Goal: Check status: Check status

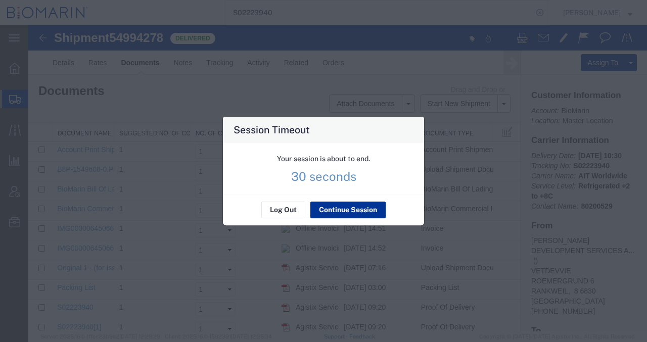
scroll to position [34, 0]
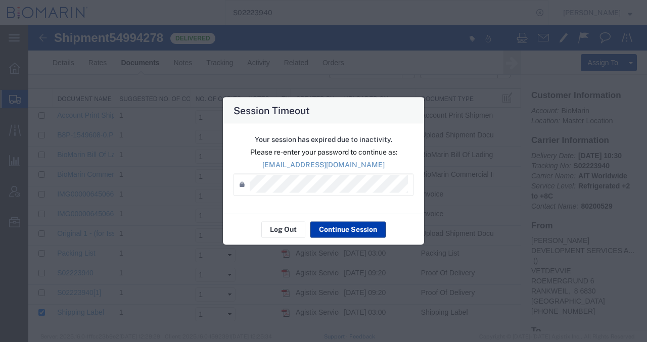
click at [350, 206] on div "Your session has expired due to inactivity. Please re-enter your password to co…" at bounding box center [323, 168] width 201 height 90
click at [349, 221] on div "Log Out Continue Session" at bounding box center [323, 229] width 201 height 32
click at [349, 225] on button "Continue Session" at bounding box center [348, 230] width 75 height 16
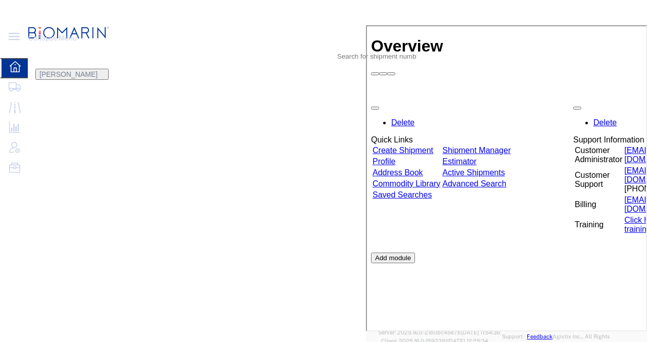
click at [350, 49] on icon at bounding box center [350, 49] width 0 height 0
paste input "S02271523"
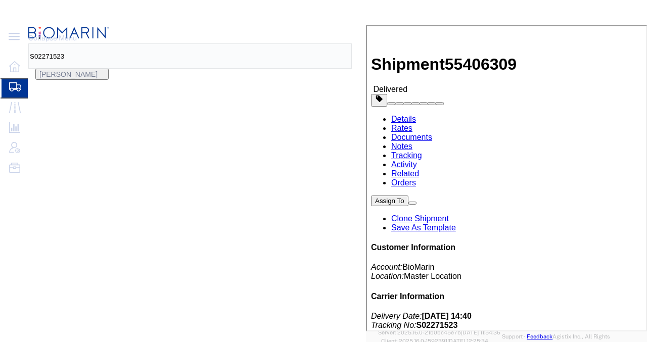
click link "Documents"
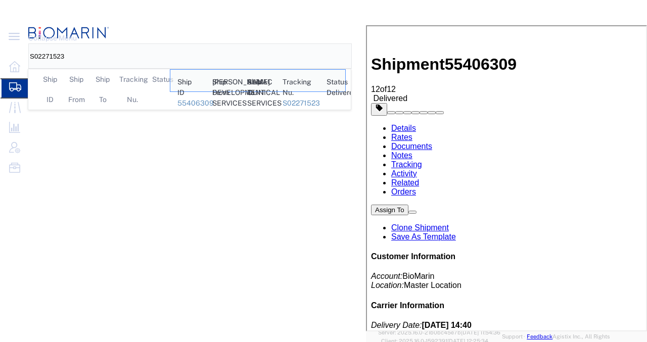
click at [116, 44] on input "S02271523" at bounding box center [72, 56] width 87 height 24
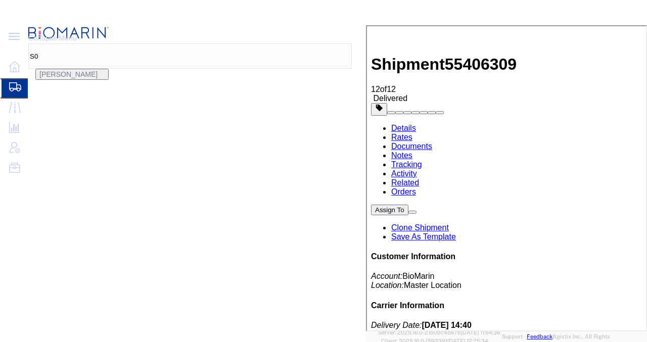
type input "S"
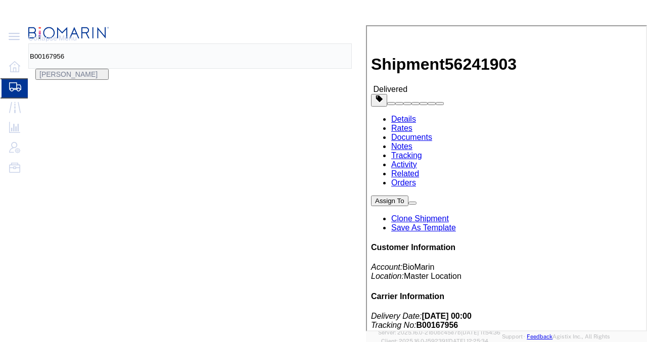
click link "Documents"
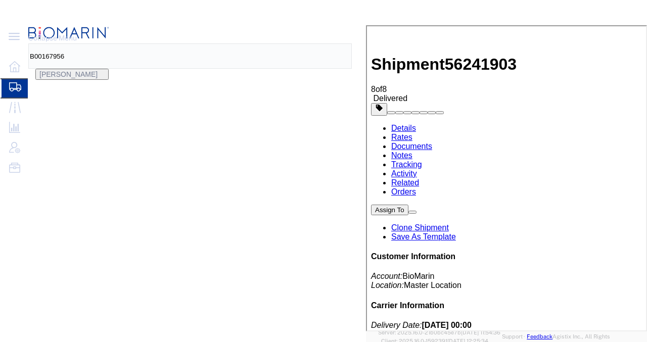
click at [116, 44] on input "B00167956" at bounding box center [72, 56] width 87 height 24
click at [116, 44] on input "B0015" at bounding box center [72, 56] width 87 height 24
type input "B00154025"
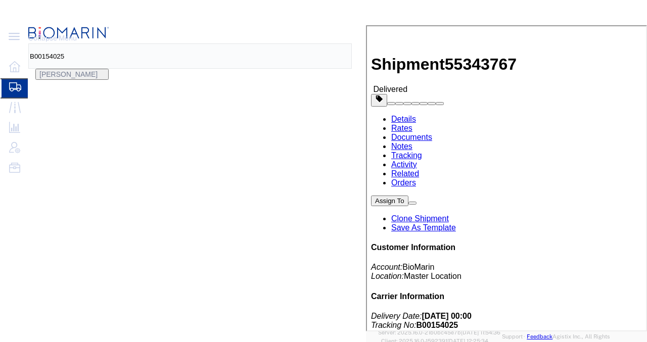
click link "Documents"
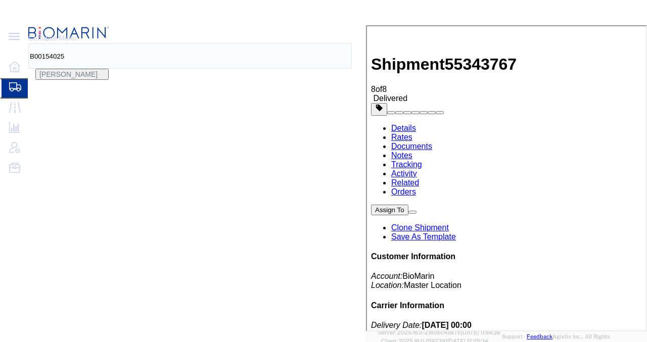
drag, startPoint x: 466, startPoint y: 305, endPoint x: 483, endPoint y: 298, distance: 17.9
